Goal: Task Accomplishment & Management: Use online tool/utility

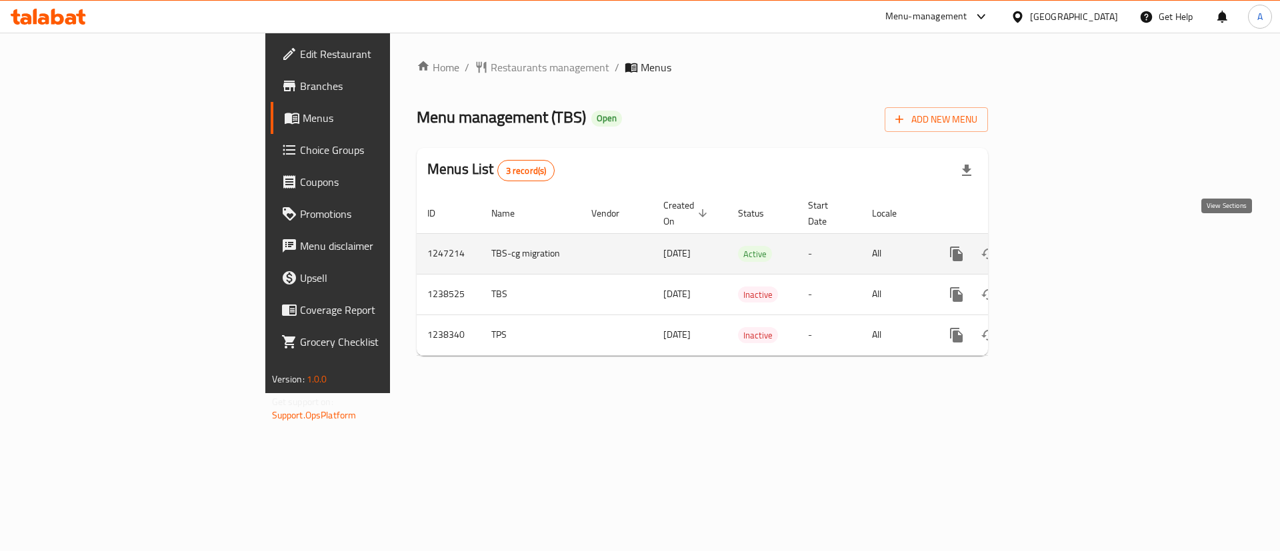
click at [1061, 246] on icon "enhanced table" at bounding box center [1053, 254] width 16 height 16
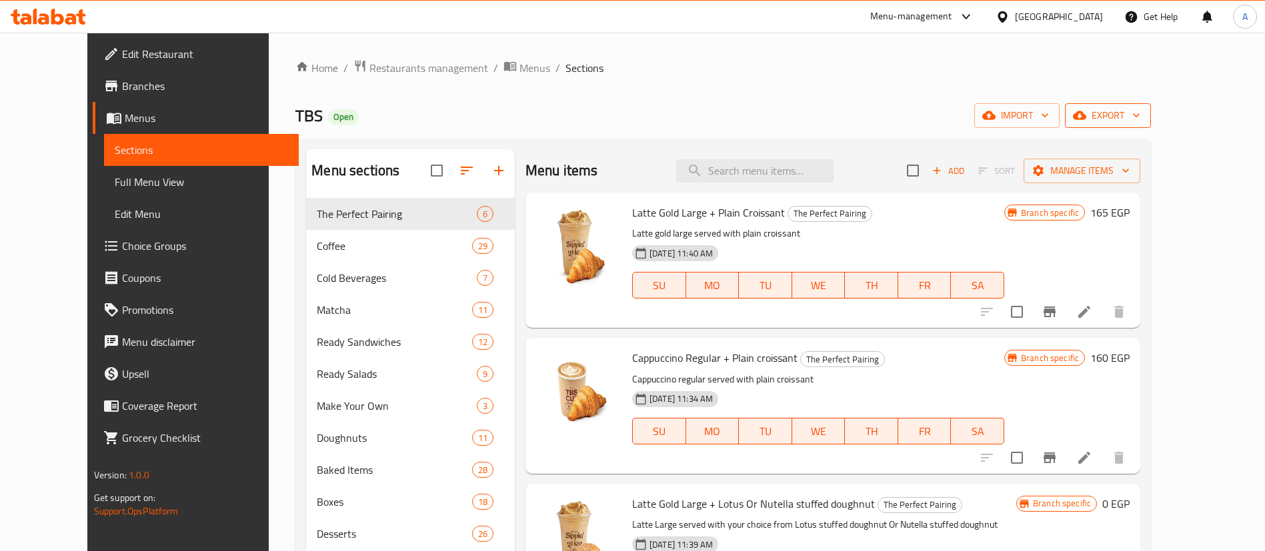
click at [1140, 113] on span "export" at bounding box center [1107, 115] width 65 height 17
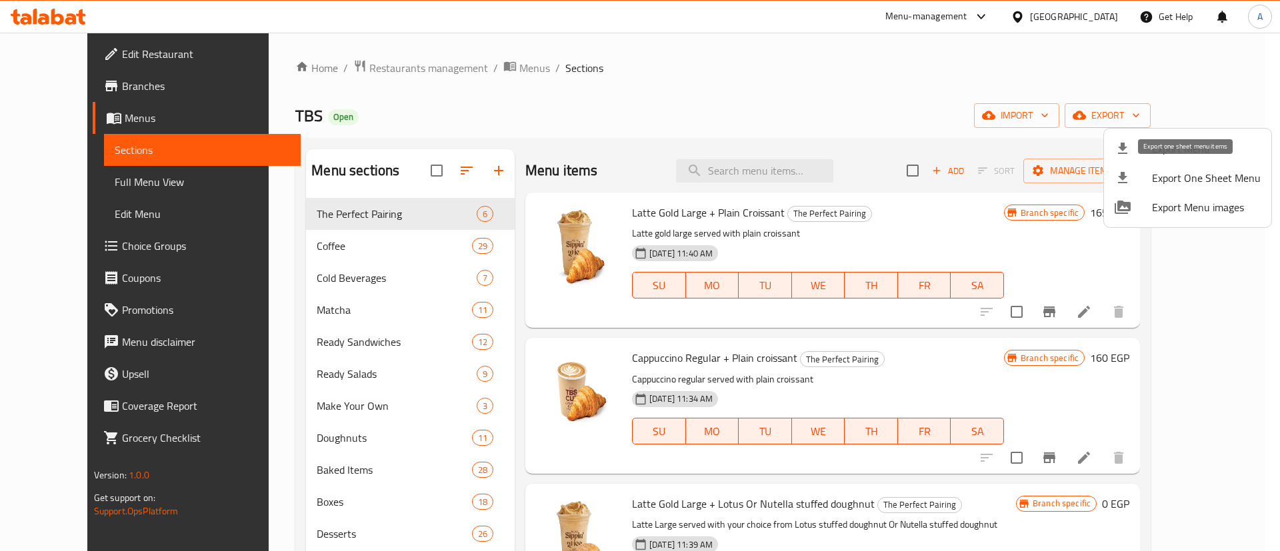
click at [1193, 170] on span "Export One Sheet Menu" at bounding box center [1206, 178] width 109 height 16
click at [698, 90] on div at bounding box center [640, 275] width 1280 height 551
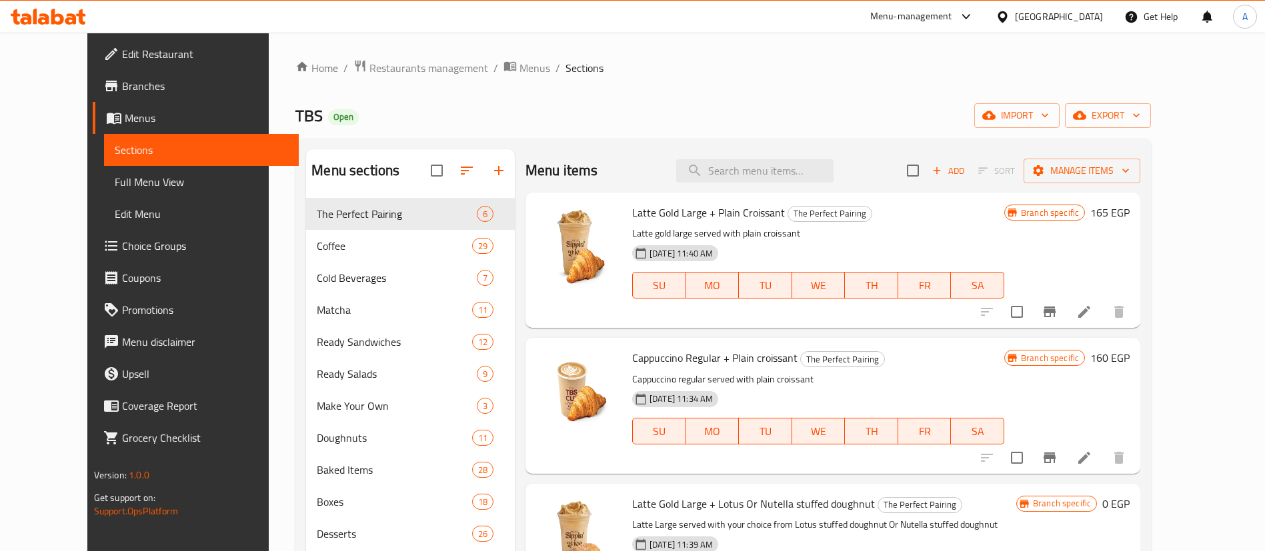
click at [727, 107] on div "TBS Open import export" at bounding box center [722, 115] width 855 height 25
click at [754, 172] on input "search" at bounding box center [754, 170] width 157 height 23
type input "T"
type input "TBS"
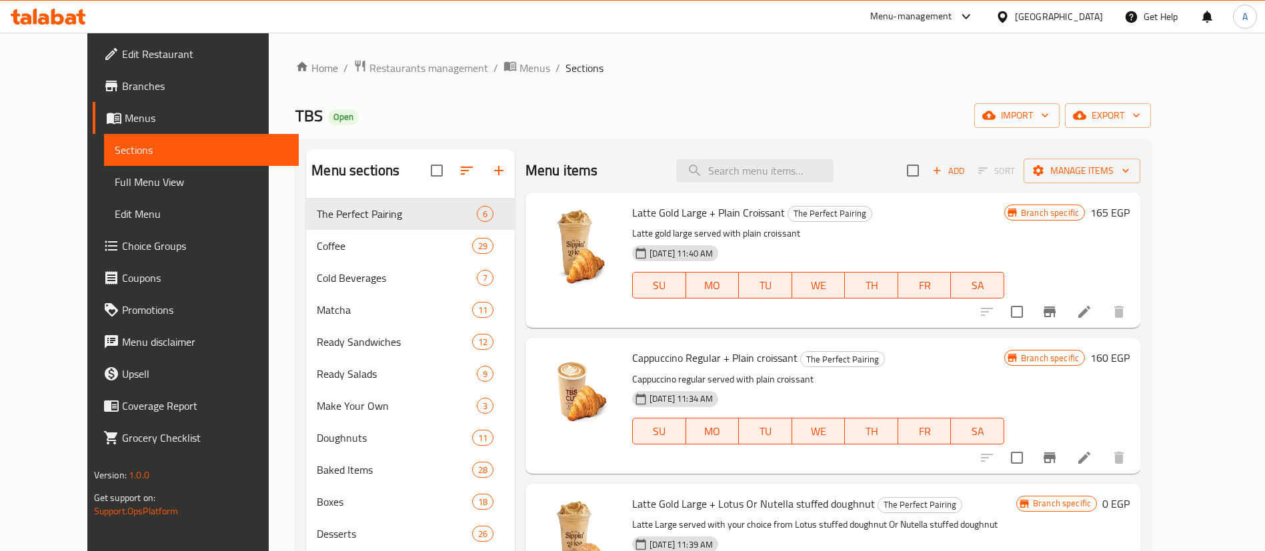
click at [783, 118] on div "TBS Open import export" at bounding box center [722, 115] width 855 height 25
